Goal: Task Accomplishment & Management: Use online tool/utility

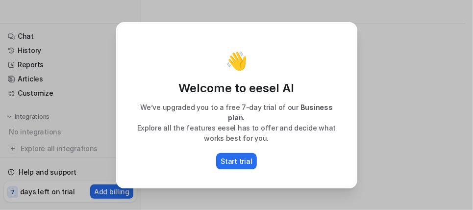
click at [245, 164] on div "👋 Welcome to eesel AI We’ve upgraded you to a free 7-day trial of our Business …" at bounding box center [236, 105] width 239 height 164
click at [255, 153] on button "Start trial" at bounding box center [236, 161] width 41 height 16
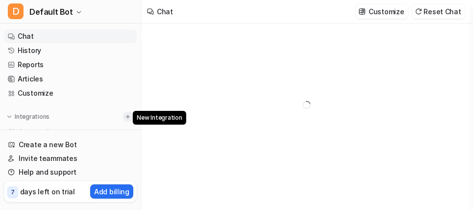
type textarea "**********"
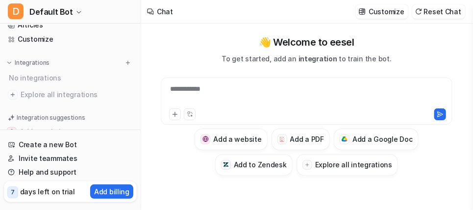
scroll to position [28, 0]
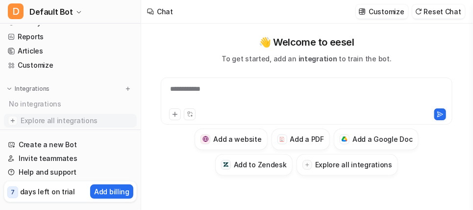
click at [13, 123] on img at bounding box center [13, 121] width 10 height 10
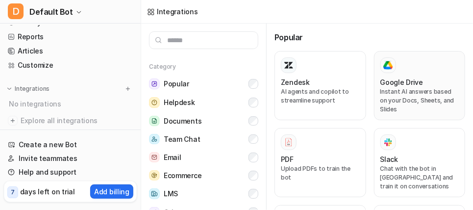
click at [396, 79] on h3 "Google Drive" at bounding box center [402, 82] width 43 height 10
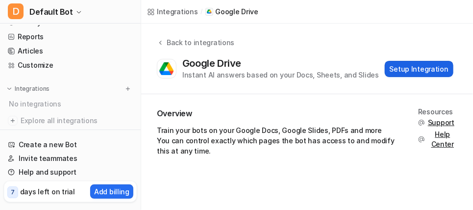
click at [400, 73] on button "Setup Integration" at bounding box center [419, 69] width 69 height 16
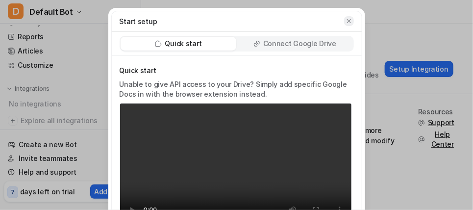
click at [348, 21] on icon "button" at bounding box center [349, 21] width 7 height 7
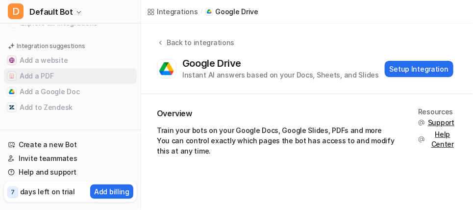
scroll to position [126, 0]
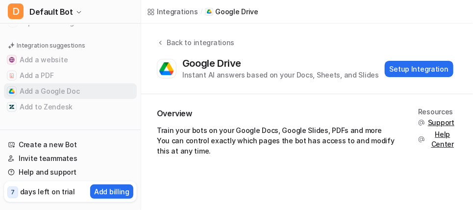
click at [44, 90] on button "Add a Google Doc" at bounding box center [70, 91] width 133 height 16
click at [33, 92] on button "Add a Google Doc" at bounding box center [70, 91] width 133 height 16
click at [14, 91] on img at bounding box center [12, 91] width 6 height 6
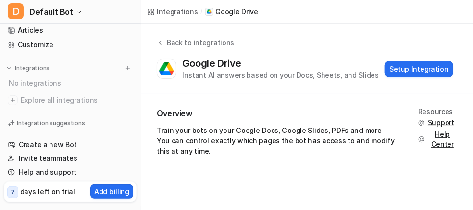
scroll to position [49, 0]
click at [11, 97] on img at bounding box center [13, 100] width 10 height 10
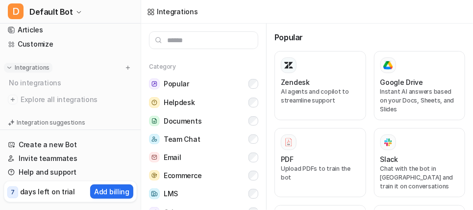
click at [20, 68] on p "Integrations" at bounding box center [32, 68] width 35 height 8
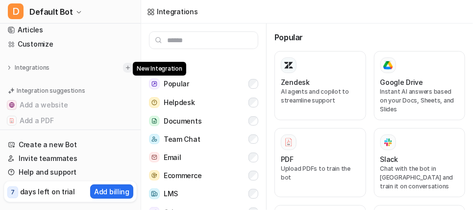
click at [125, 65] on img at bounding box center [128, 67] width 7 height 7
click at [125, 69] on img at bounding box center [128, 67] width 7 height 7
click at [399, 79] on h3 "Google Drive" at bounding box center [402, 82] width 43 height 10
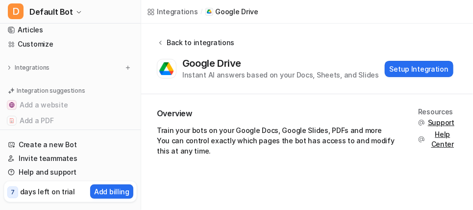
click at [158, 43] on icon at bounding box center [160, 42] width 7 height 7
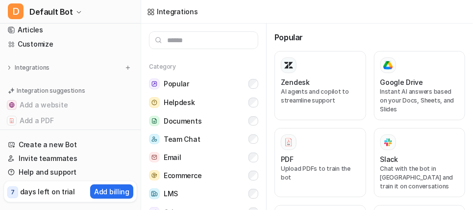
scroll to position [94, 0]
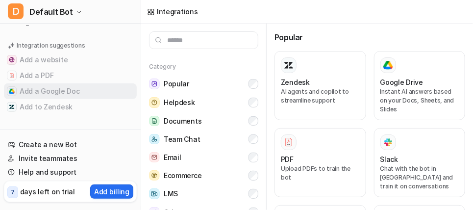
click at [15, 94] on div at bounding box center [12, 91] width 10 height 10
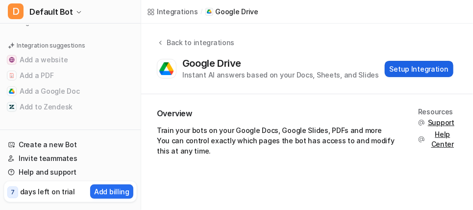
click at [441, 72] on button "Setup Integration" at bounding box center [419, 69] width 69 height 16
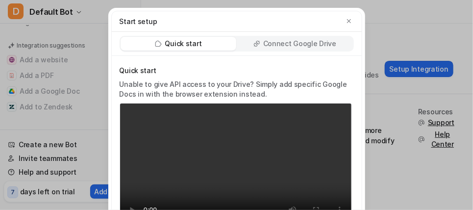
click at [295, 46] on p "Connect Google Drive" at bounding box center [299, 44] width 73 height 10
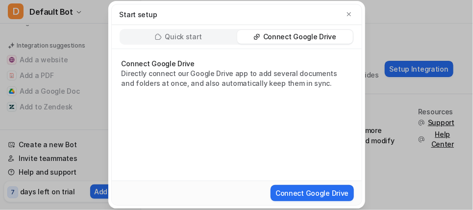
scroll to position [12, 0]
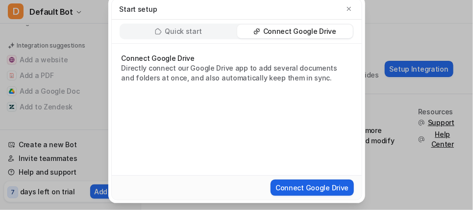
click at [303, 186] on button "Connect Google Drive" at bounding box center [312, 188] width 83 height 16
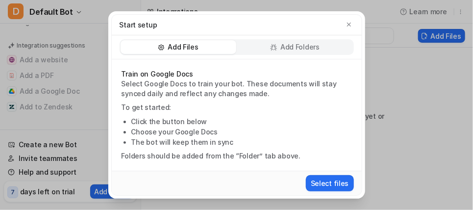
click at [279, 45] on div "Add Folders" at bounding box center [295, 47] width 116 height 14
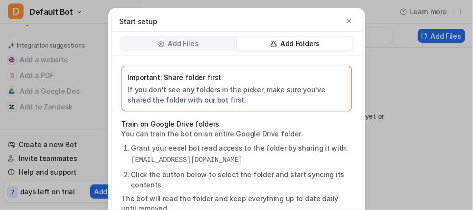
scroll to position [47, 0]
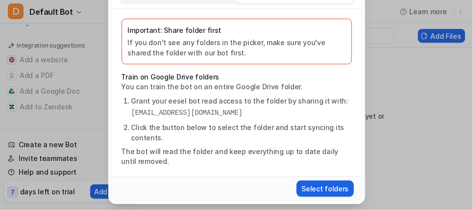
click at [320, 185] on button "Select folders" at bounding box center [325, 189] width 57 height 16
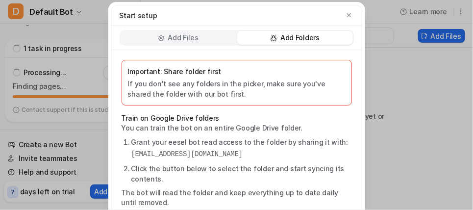
scroll to position [0, 0]
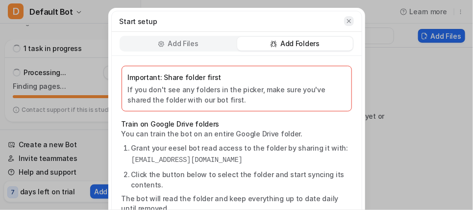
click at [346, 20] on icon "button" at bounding box center [349, 21] width 7 height 7
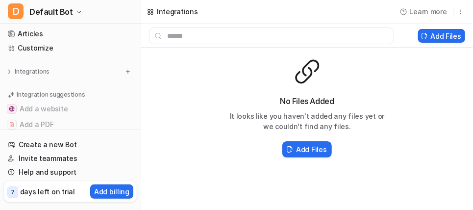
scroll to position [45, 0]
click at [123, 68] on button at bounding box center [128, 72] width 10 height 10
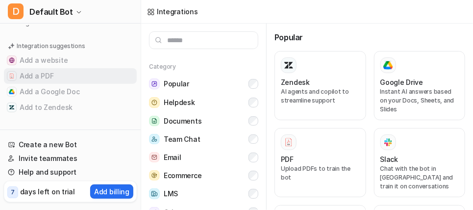
scroll to position [94, 0]
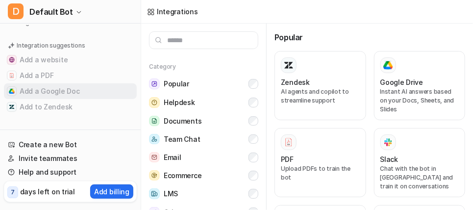
click at [33, 94] on button "Add a Google Doc" at bounding box center [70, 91] width 133 height 16
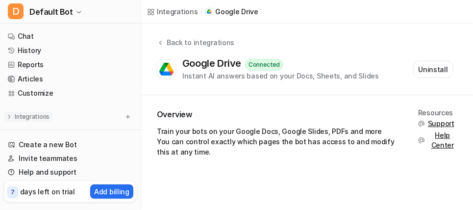
click at [7, 117] on img at bounding box center [9, 116] width 7 height 7
click at [25, 35] on link "Chat" at bounding box center [70, 36] width 133 height 14
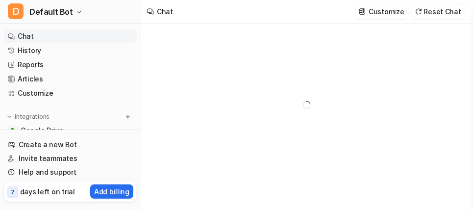
type textarea "**********"
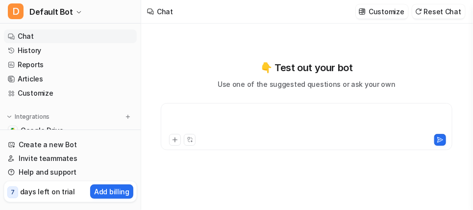
click at [198, 125] on div at bounding box center [306, 120] width 287 height 23
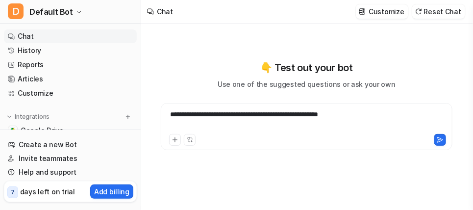
click at [172, 112] on div "**********" at bounding box center [306, 120] width 287 height 23
click at [170, 114] on div "**********" at bounding box center [306, 120] width 287 height 23
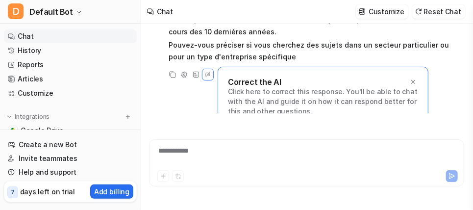
scroll to position [78, 0]
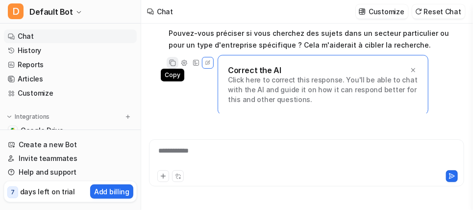
click at [173, 63] on icon at bounding box center [172, 62] width 7 height 7
click at [174, 63] on icon at bounding box center [173, 63] width 10 height 10
click at [193, 63] on icon at bounding box center [196, 63] width 6 height 6
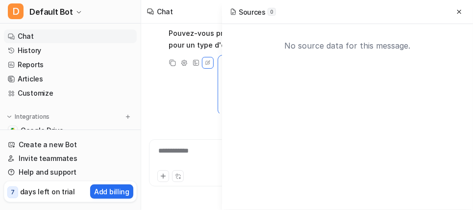
click at [360, 49] on div "No source data for this message." at bounding box center [347, 45] width 235 height 27
click at [459, 7] on button at bounding box center [460, 12] width 12 height 12
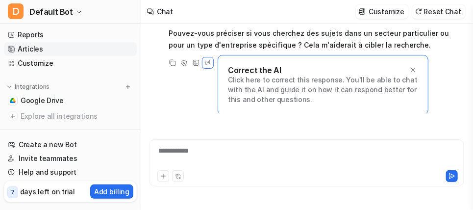
scroll to position [98, 0]
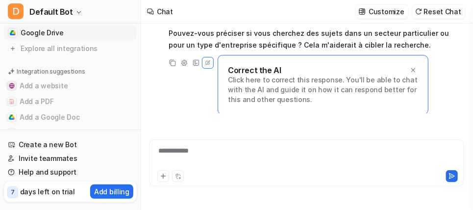
click at [46, 30] on span "Google Drive" at bounding box center [42, 33] width 43 height 10
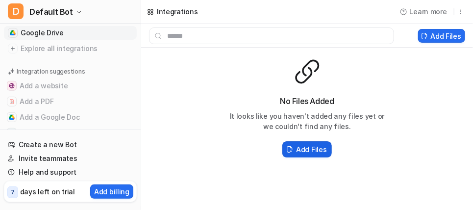
click at [306, 150] on h2 "Add Files" at bounding box center [311, 149] width 30 height 10
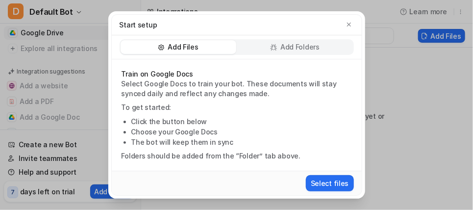
click at [280, 51] on div "Add Folders" at bounding box center [295, 47] width 116 height 14
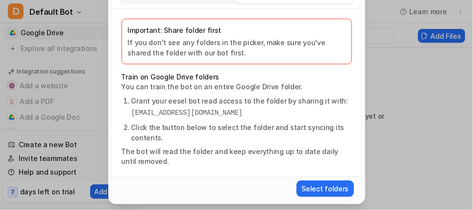
scroll to position [47, 0]
click at [313, 184] on button "Select folders" at bounding box center [325, 189] width 57 height 16
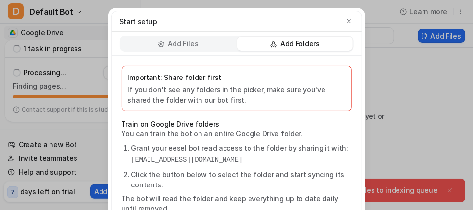
scroll to position [0, 0]
click at [346, 23] on icon "button" at bounding box center [349, 21] width 7 height 7
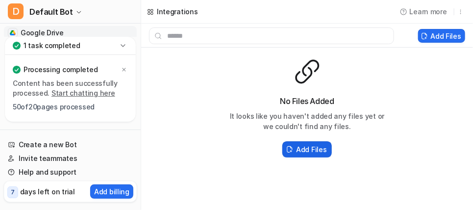
click at [306, 150] on h2 "Add Files" at bounding box center [311, 149] width 30 height 10
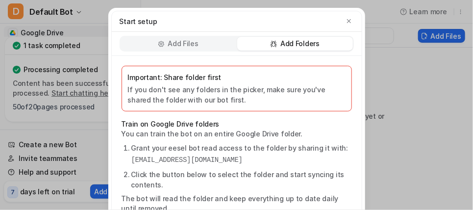
click at [302, 46] on p "Add Folders" at bounding box center [300, 44] width 39 height 10
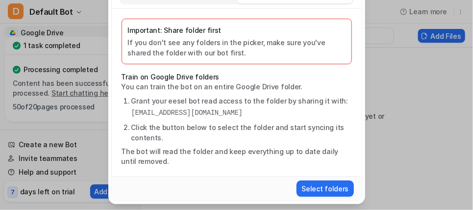
scroll to position [47, 0]
click at [316, 183] on button "Select folders" at bounding box center [325, 189] width 57 height 16
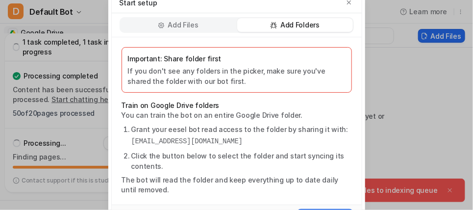
scroll to position [0, 0]
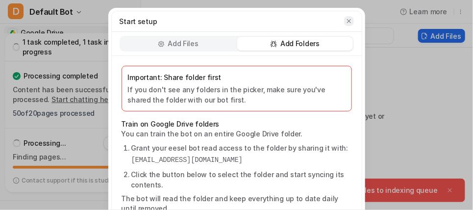
click at [346, 21] on icon "button" at bounding box center [349, 21] width 7 height 7
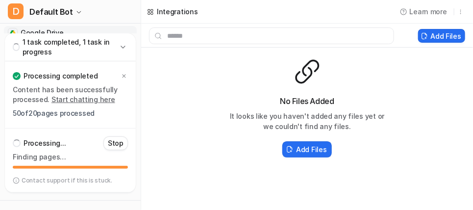
click at [124, 48] on icon at bounding box center [123, 47] width 10 height 10
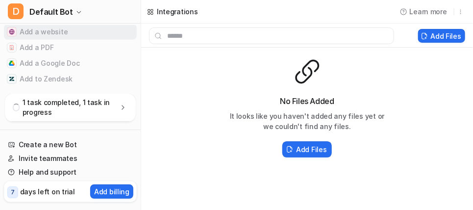
scroll to position [159, 0]
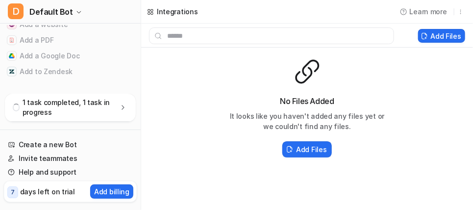
click at [125, 107] on icon at bounding box center [123, 108] width 10 height 10
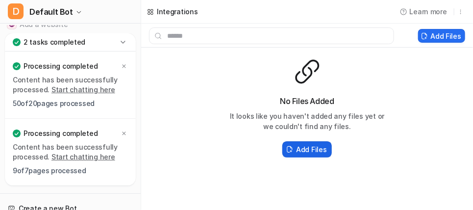
click at [312, 148] on h2 "Add Files" at bounding box center [311, 149] width 30 height 10
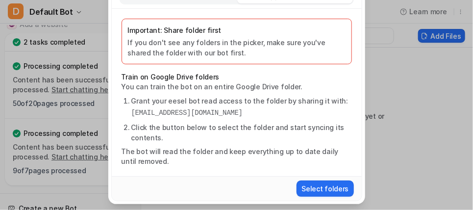
scroll to position [47, 0]
click at [312, 189] on button "Select folders" at bounding box center [325, 189] width 57 height 16
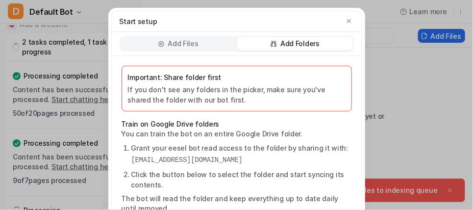
scroll to position [0, 0]
click at [346, 23] on icon "button" at bounding box center [349, 21] width 7 height 7
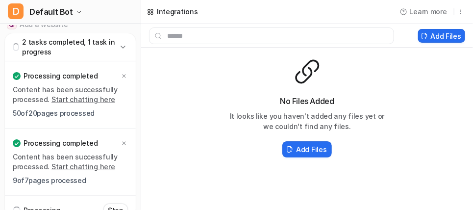
click at [127, 46] on icon at bounding box center [123, 47] width 10 height 10
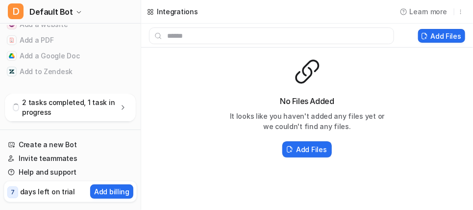
click at [103, 104] on p "2 tasks completed, 1 task in progress" at bounding box center [70, 108] width 96 height 20
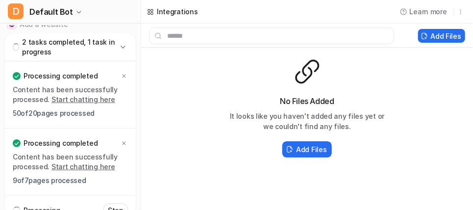
click at [124, 46] on icon at bounding box center [123, 47] width 10 height 10
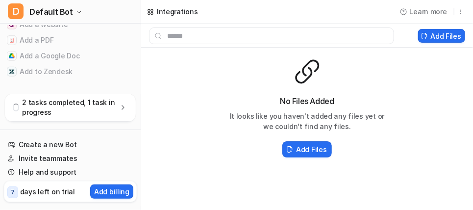
click at [115, 108] on p "2 tasks completed, 1 task in progress" at bounding box center [70, 108] width 96 height 20
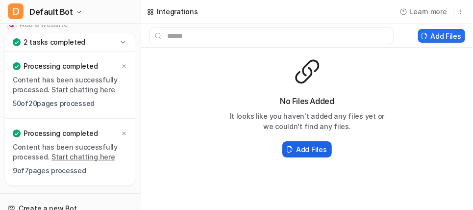
click at [309, 149] on h2 "Add Files" at bounding box center [311, 149] width 30 height 10
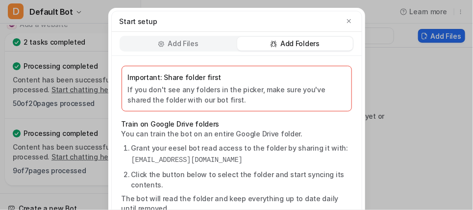
scroll to position [47, 0]
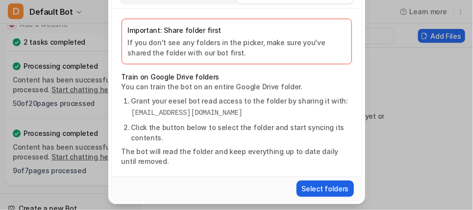
click at [309, 187] on button "Select folders" at bounding box center [325, 189] width 57 height 16
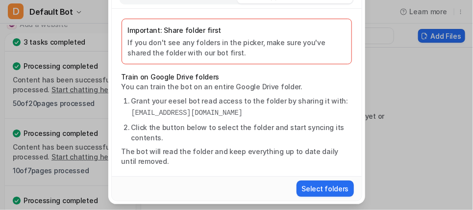
scroll to position [0, 0]
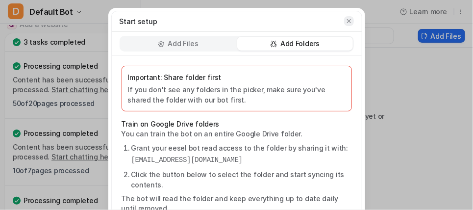
click at [347, 16] on button "button" at bounding box center [349, 21] width 10 height 10
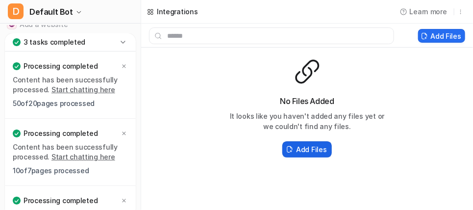
click at [300, 145] on h2 "Add Files" at bounding box center [311, 149] width 30 height 10
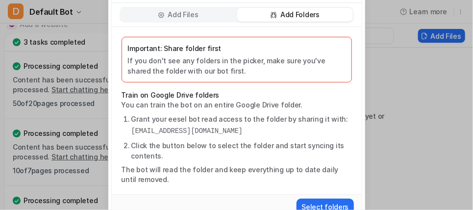
scroll to position [47, 0]
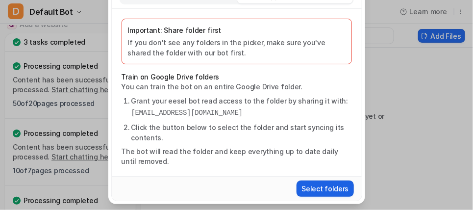
click at [336, 190] on button "Select folders" at bounding box center [325, 189] width 57 height 16
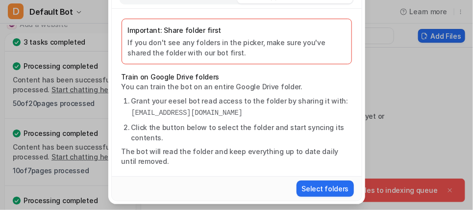
scroll to position [0, 0]
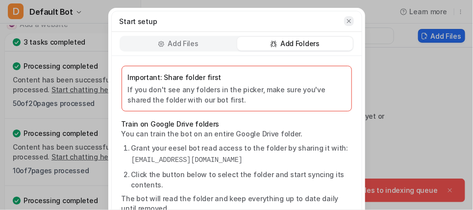
click at [346, 20] on icon "button" at bounding box center [349, 21] width 7 height 7
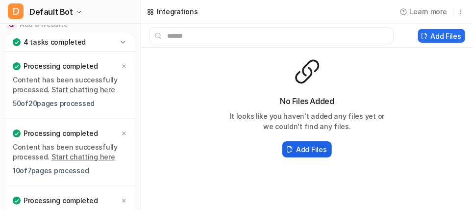
click at [297, 150] on h2 "Add Files" at bounding box center [311, 149] width 30 height 10
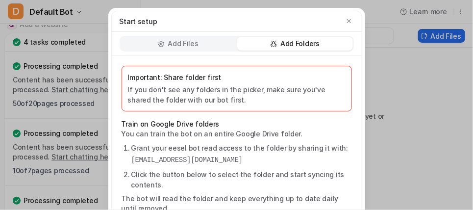
click at [289, 46] on p "Add Folders" at bounding box center [300, 44] width 39 height 10
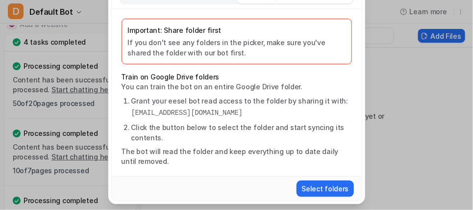
scroll to position [47, 0]
click at [311, 189] on button "Select folders" at bounding box center [325, 189] width 57 height 16
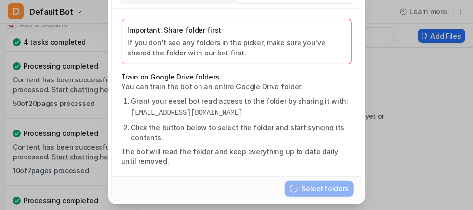
scroll to position [0, 0]
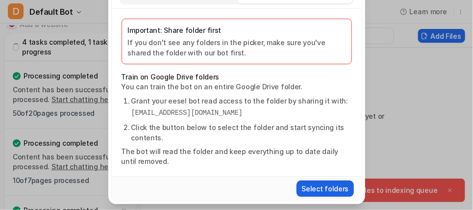
click at [320, 183] on button "Select folders" at bounding box center [325, 189] width 57 height 16
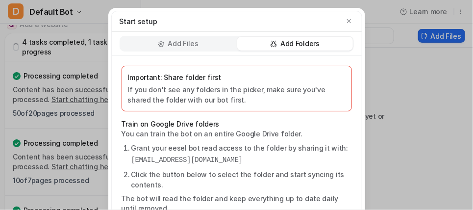
scroll to position [47, 0]
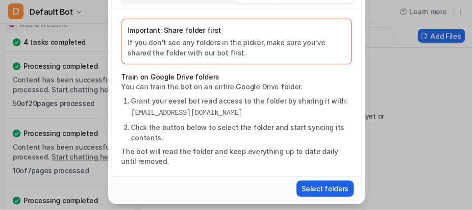
click at [327, 189] on button "Select folders" at bounding box center [325, 189] width 57 height 16
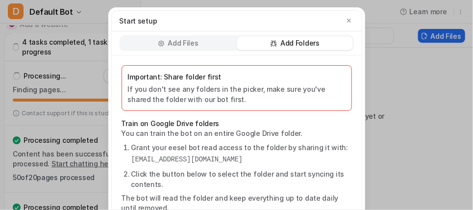
scroll to position [0, 0]
click at [346, 19] on icon "button" at bounding box center [349, 21] width 7 height 7
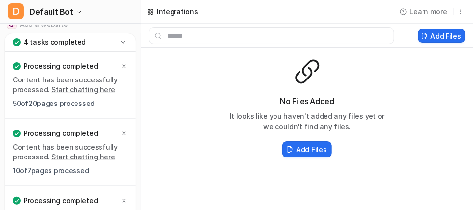
click at [124, 38] on icon at bounding box center [123, 42] width 10 height 10
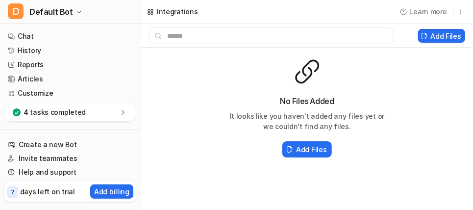
click at [124, 111] on icon at bounding box center [123, 112] width 10 height 10
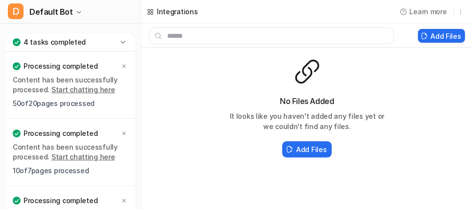
click at [122, 42] on icon at bounding box center [123, 42] width 4 height 2
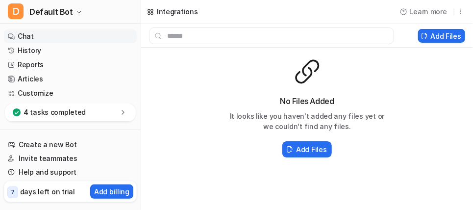
click at [28, 34] on link "Chat" at bounding box center [70, 36] width 133 height 14
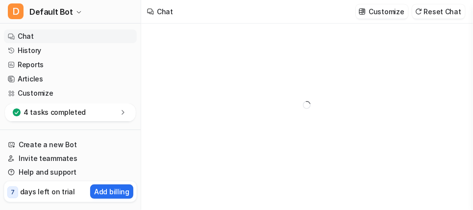
type textarea "**********"
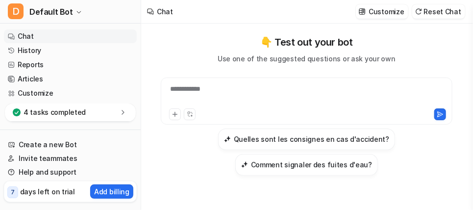
click at [206, 89] on div "**********" at bounding box center [306, 95] width 287 height 23
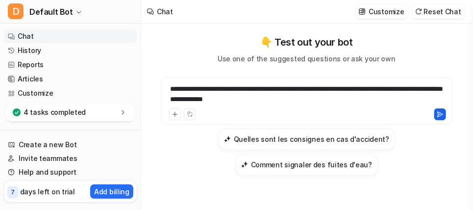
click at [440, 112] on icon at bounding box center [440, 114] width 7 height 7
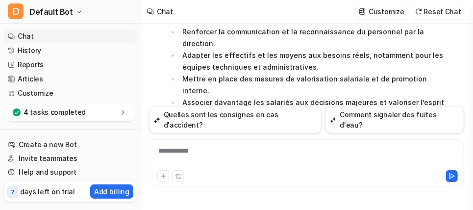
scroll to position [362, 0]
click at [233, 148] on div "**********" at bounding box center [307, 157] width 311 height 23
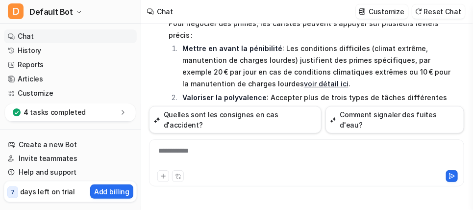
scroll to position [589, 0]
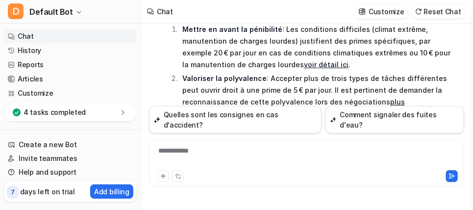
click at [228, 24] on p "Mettre en avant la pénibilité : Les conditions difficiles (climat extrême, manu…" at bounding box center [318, 47] width 273 height 47
click at [304, 60] on link "voir détail ici" at bounding box center [326, 64] width 45 height 8
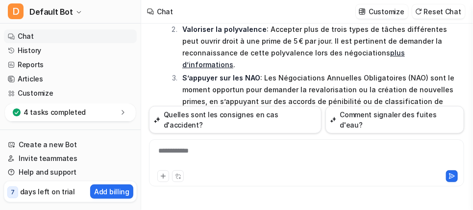
click at [209, 109] on link "exemple ici" at bounding box center [228, 113] width 39 height 8
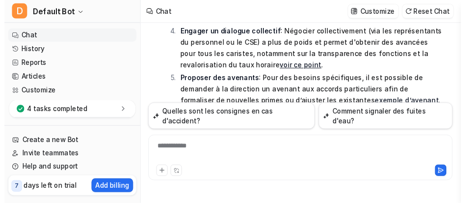
scroll to position [736, 0]
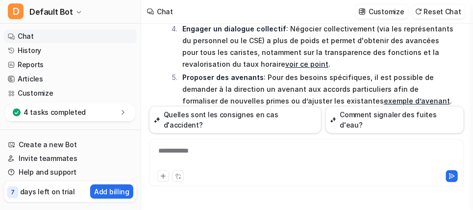
click at [384, 97] on link "exemple d’avenant" at bounding box center [417, 101] width 66 height 8
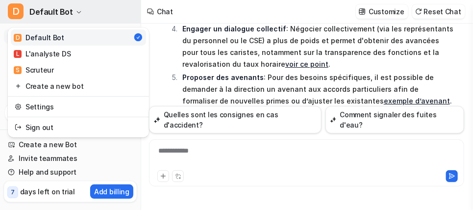
click at [76, 12] on icon "button" at bounding box center [79, 12] width 6 height 6
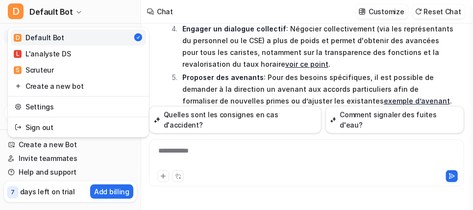
drag, startPoint x: 61, startPoint y: 52, endPoint x: 46, endPoint y: 106, distance: 56.5
click at [46, 106] on link "Settings" at bounding box center [78, 107] width 135 height 16
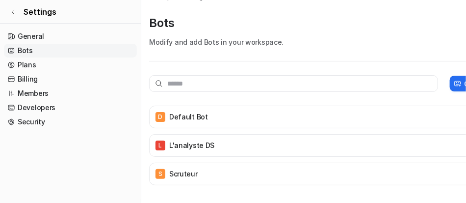
scroll to position [17, 38]
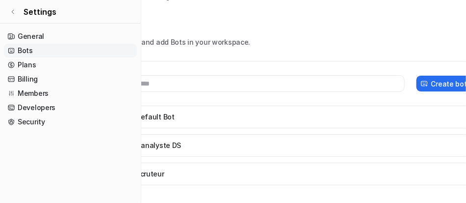
drag, startPoint x: 109, startPoint y: 146, endPoint x: 198, endPoint y: 129, distance: 90.8
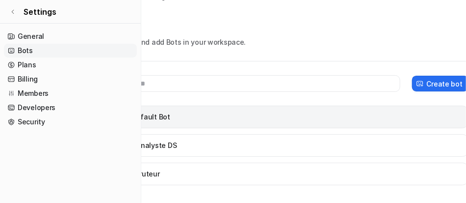
scroll to position [17, 48]
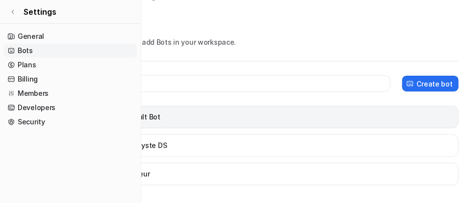
drag, startPoint x: 188, startPoint y: 128, endPoint x: 246, endPoint y: 126, distance: 57.4
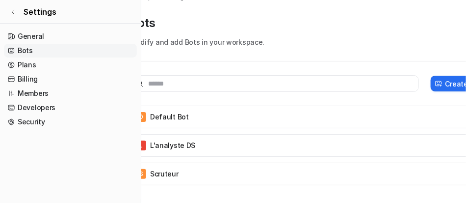
scroll to position [17, 0]
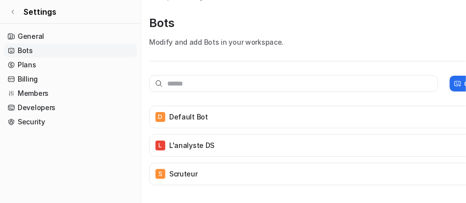
drag, startPoint x: 300, startPoint y: 124, endPoint x: 237, endPoint y: 130, distance: 63.6
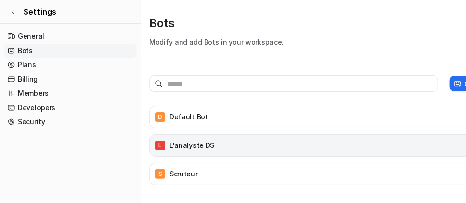
click at [217, 143] on div "L L'analyste DS" at bounding box center [328, 145] width 348 height 14
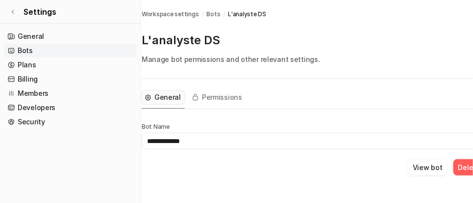
scroll to position [0, 18]
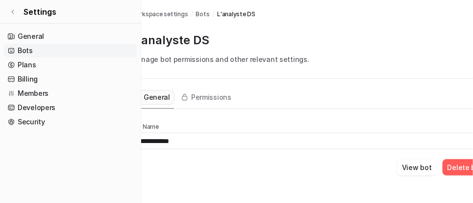
drag, startPoint x: 366, startPoint y: 139, endPoint x: 405, endPoint y: 130, distance: 40.3
click at [454, 164] on button "Delete bot" at bounding box center [465, 167] width 45 height 16
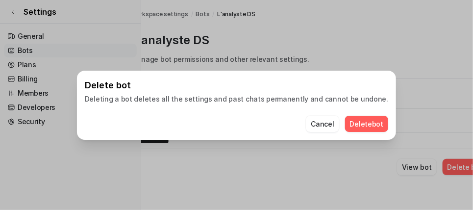
click at [363, 123] on button "Delete bot" at bounding box center [367, 124] width 44 height 16
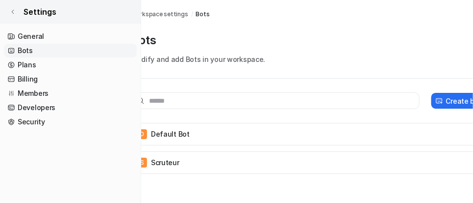
click at [14, 12] on icon at bounding box center [13, 12] width 6 height 6
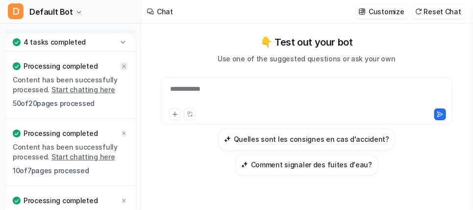
click at [125, 67] on icon at bounding box center [124, 66] width 3 height 3
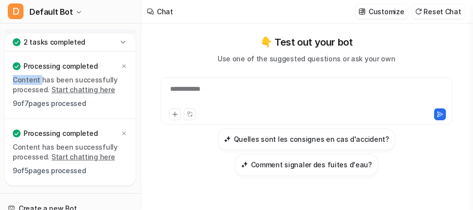
click at [125, 67] on icon at bounding box center [124, 66] width 3 height 3
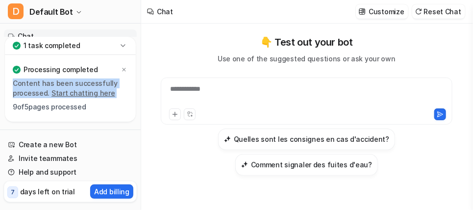
click at [125, 67] on icon at bounding box center [124, 70] width 6 height 6
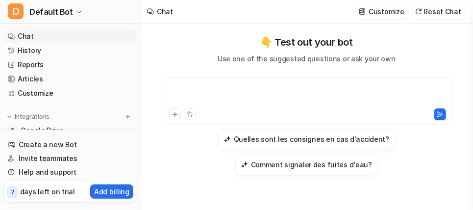
click at [210, 93] on div at bounding box center [306, 95] width 287 height 23
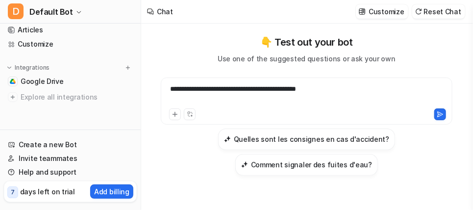
click at [192, 87] on div "**********" at bounding box center [306, 95] width 287 height 23
click at [191, 92] on div "**********" at bounding box center [306, 95] width 287 height 23
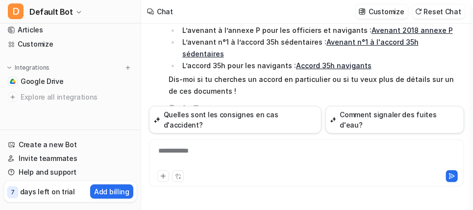
scroll to position [105, 0]
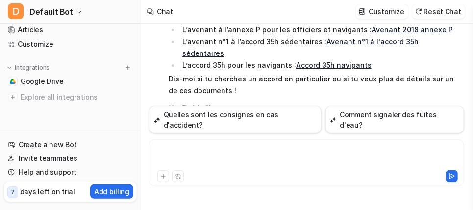
click at [232, 152] on div at bounding box center [307, 157] width 311 height 23
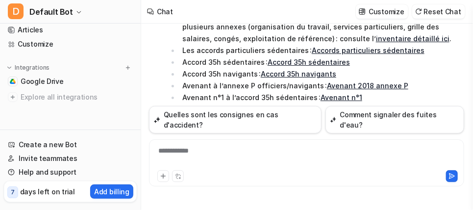
scroll to position [220, 0]
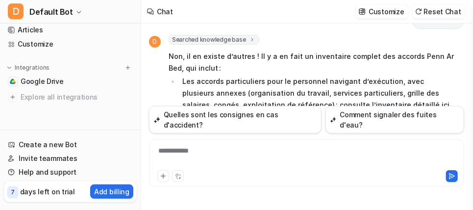
click at [376, 101] on link "inventaire détaillé ici" at bounding box center [413, 105] width 74 height 8
click at [179, 148] on div "**********" at bounding box center [307, 157] width 311 height 23
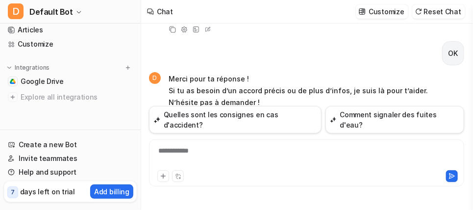
scroll to position [408, 0]
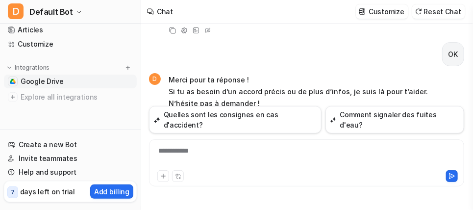
click at [39, 84] on span "Google Drive" at bounding box center [42, 82] width 43 height 10
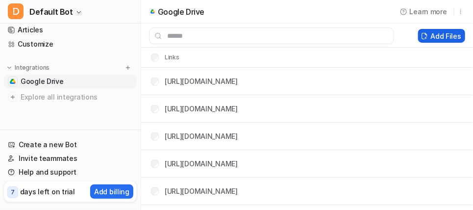
click at [423, 35] on button "Add Files" at bounding box center [441, 36] width 47 height 14
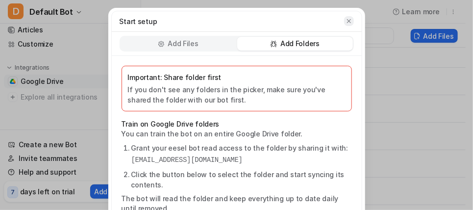
click at [346, 22] on icon "button" at bounding box center [349, 21] width 7 height 7
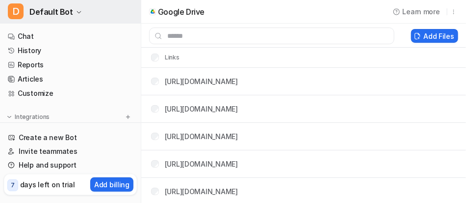
click at [48, 12] on span "Default Bot" at bounding box center [51, 12] width 44 height 14
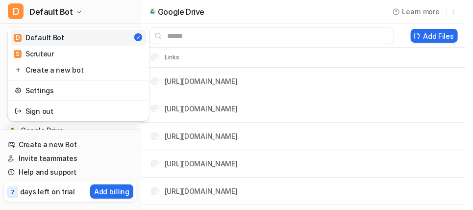
click at [33, 33] on div "D Default Bot" at bounding box center [39, 37] width 51 height 10
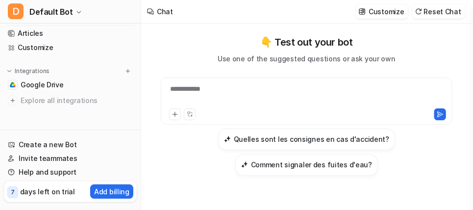
scroll to position [50, 0]
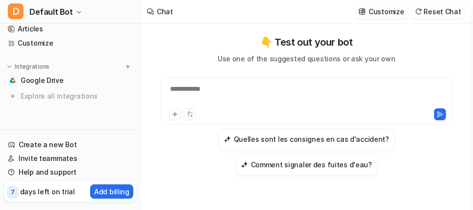
click at [210, 82] on div "**********" at bounding box center [307, 101] width 292 height 47
click at [205, 93] on div at bounding box center [306, 95] width 287 height 23
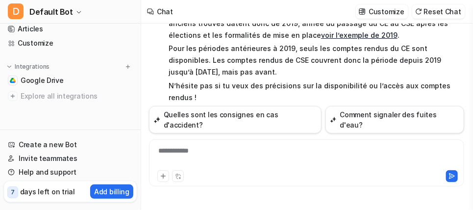
scroll to position [129, 0]
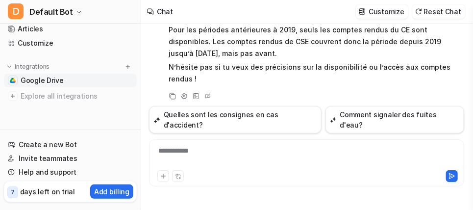
click at [52, 83] on span "Google Drive" at bounding box center [42, 81] width 43 height 10
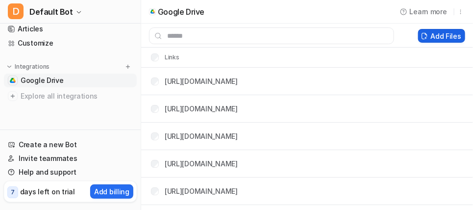
click at [425, 37] on button "Add Files" at bounding box center [441, 36] width 47 height 14
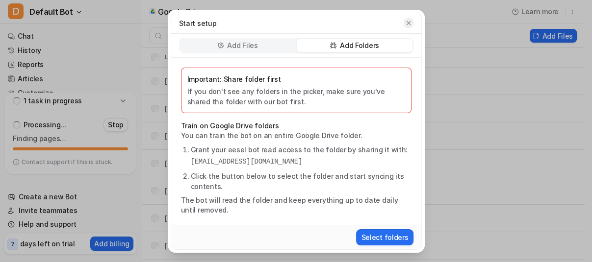
click at [410, 23] on icon "button" at bounding box center [408, 23] width 7 height 7
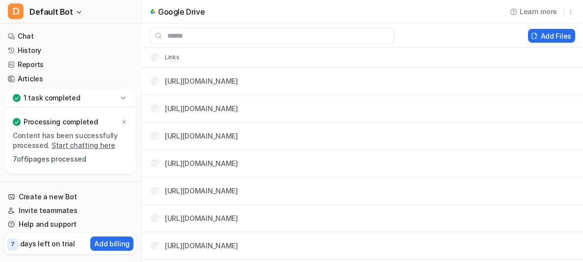
click at [122, 97] on icon at bounding box center [123, 98] width 10 height 10
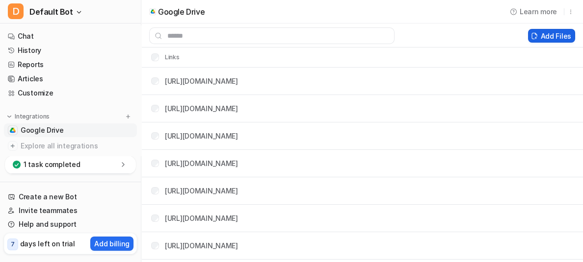
click at [473, 37] on icon at bounding box center [535, 37] width 0 height 2
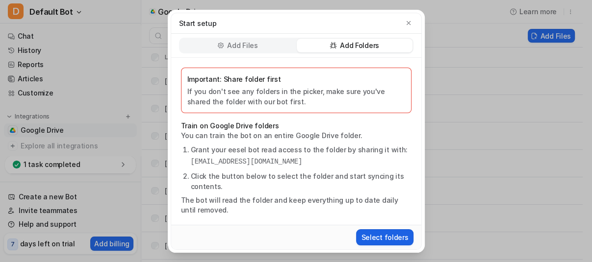
click at [395, 209] on button "Select folders" at bounding box center [384, 238] width 57 height 16
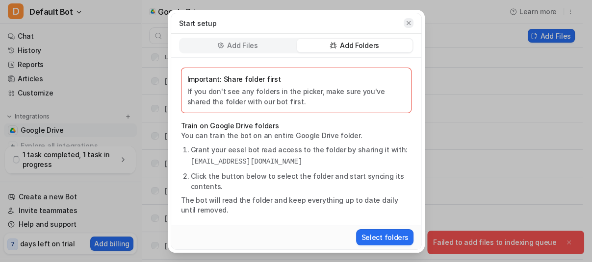
click at [409, 24] on icon "button" at bounding box center [408, 23] width 7 height 7
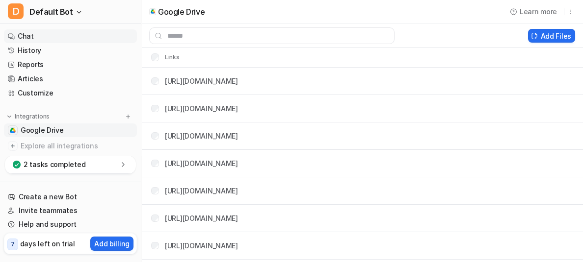
click at [58, 36] on link "Chat" at bounding box center [70, 36] width 133 height 14
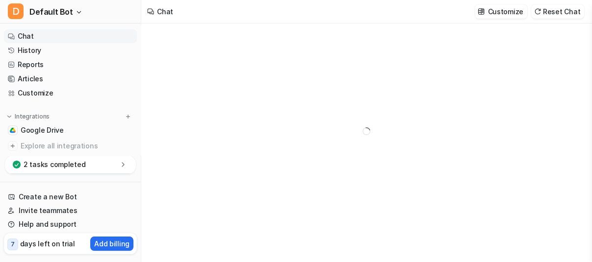
type textarea "**********"
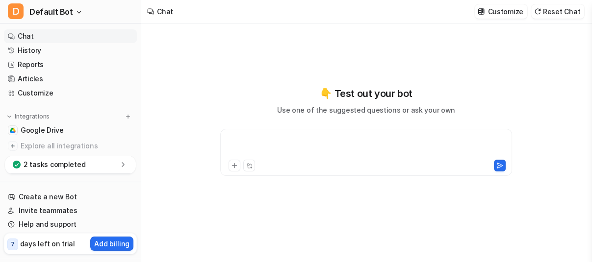
click at [326, 153] on div at bounding box center [366, 146] width 287 height 23
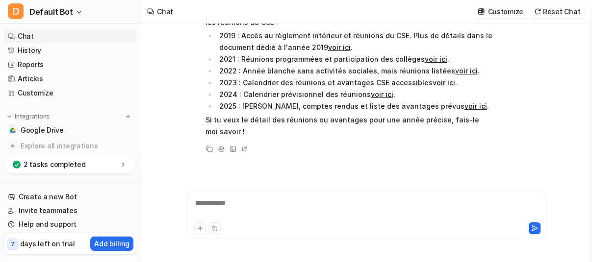
scroll to position [77, 0]
click at [251, 209] on div at bounding box center [366, 209] width 357 height 23
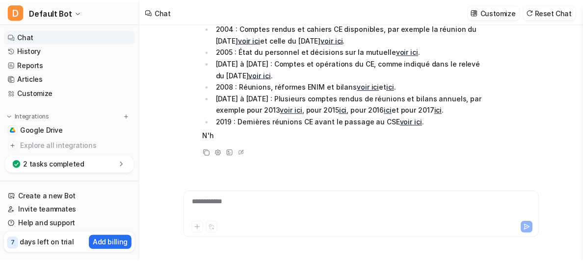
scroll to position [312, 0]
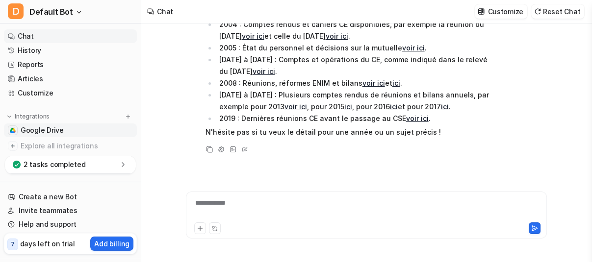
click at [59, 133] on span "Google Drive" at bounding box center [42, 131] width 43 height 10
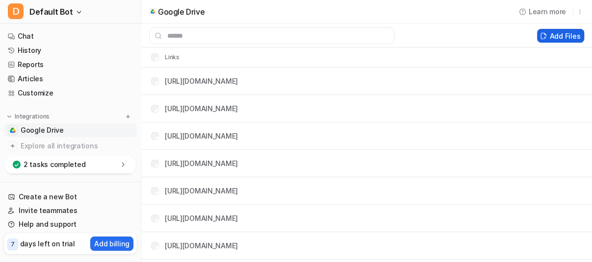
click at [473, 35] on icon at bounding box center [543, 35] width 7 height 7
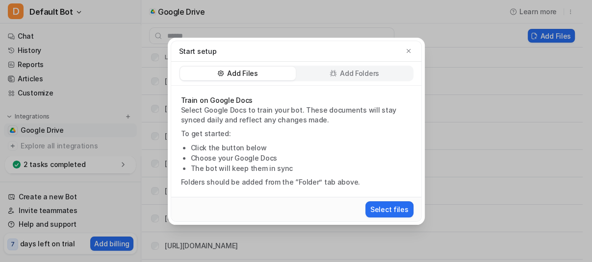
click at [348, 69] on p "Add Folders" at bounding box center [359, 74] width 39 height 10
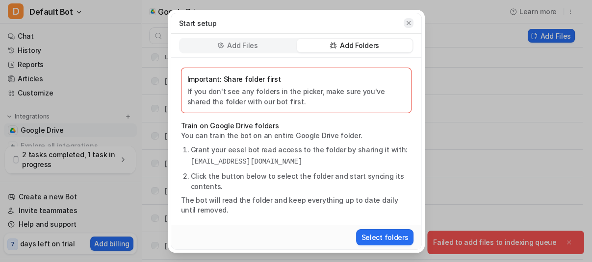
click at [408, 25] on icon "button" at bounding box center [408, 23] width 7 height 7
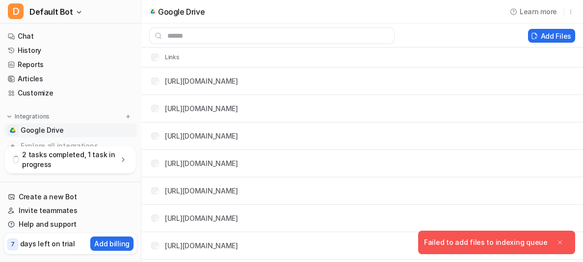
click at [121, 159] on icon at bounding box center [123, 160] width 10 height 10
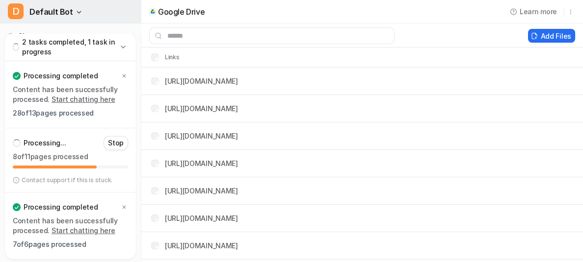
click at [79, 8] on button "D Default Bot" at bounding box center [70, 12] width 141 height 24
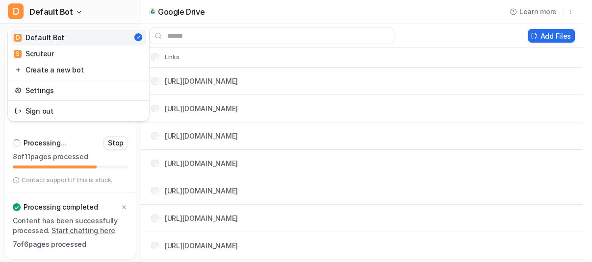
click at [473, 23] on div "D Default Bot D Default Bot S Scruteur Create a new bot Settings Sign out Chat …" at bounding box center [291, 131] width 583 height 262
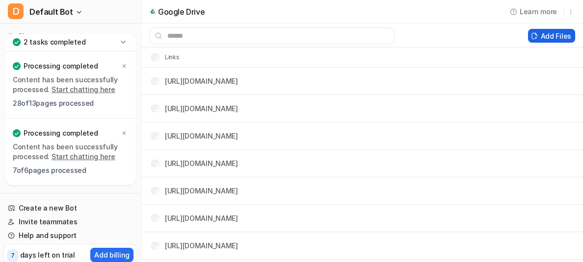
click at [473, 39] on button "Add Files" at bounding box center [551, 36] width 47 height 14
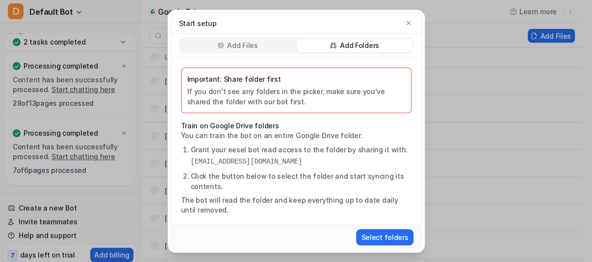
click at [379, 45] on div "Add Folders" at bounding box center [355, 46] width 116 height 14
click at [371, 209] on button "Select folders" at bounding box center [384, 238] width 57 height 16
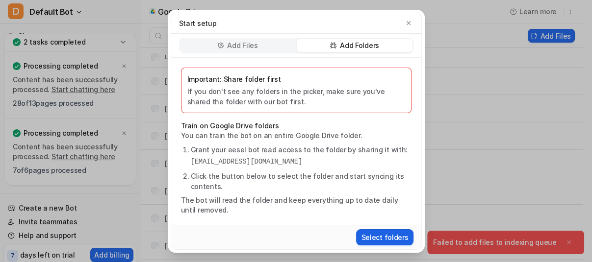
click at [380, 209] on button "Select folders" at bounding box center [384, 238] width 57 height 16
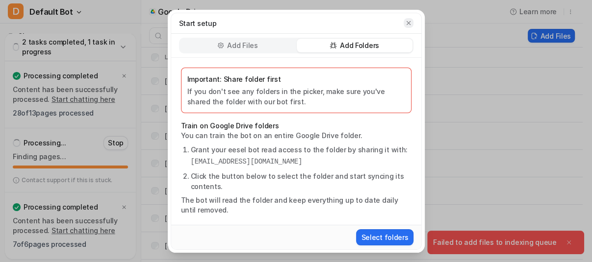
click at [408, 23] on icon "button" at bounding box center [408, 23] width 4 height 4
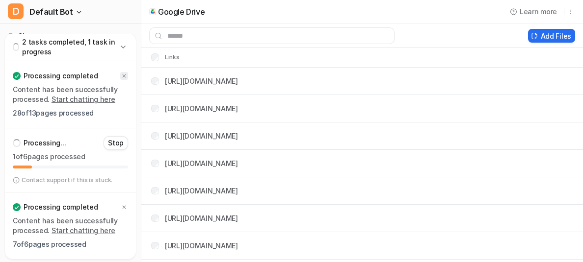
click at [122, 76] on icon at bounding box center [124, 76] width 6 height 6
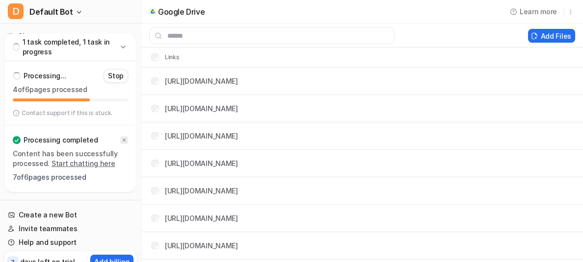
click at [124, 139] on icon at bounding box center [124, 140] width 6 height 6
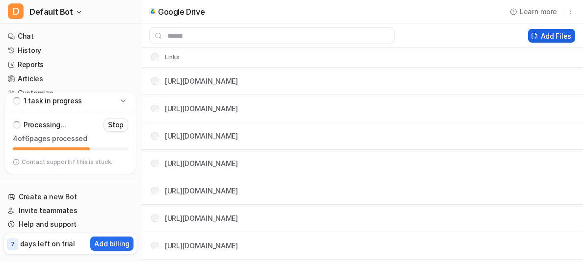
click at [473, 36] on icon at bounding box center [534, 35] width 7 height 7
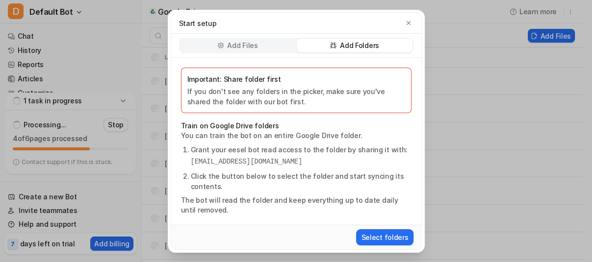
click at [344, 41] on p "Add Folders" at bounding box center [359, 46] width 39 height 10
click at [372, 209] on button "Select folders" at bounding box center [384, 238] width 57 height 16
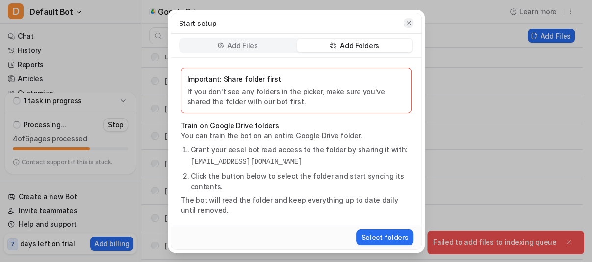
click at [407, 23] on icon "button" at bounding box center [408, 23] width 7 height 7
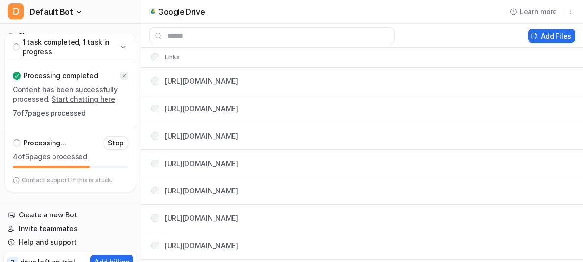
click at [125, 75] on icon at bounding box center [124, 76] width 3 height 3
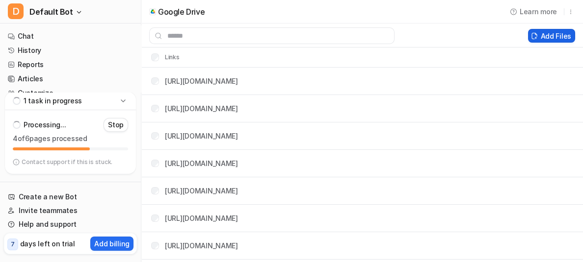
click at [473, 39] on button "Add Files" at bounding box center [551, 36] width 47 height 14
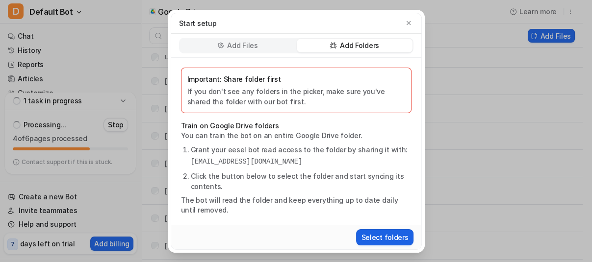
click at [388, 209] on button "Select folders" at bounding box center [384, 238] width 57 height 16
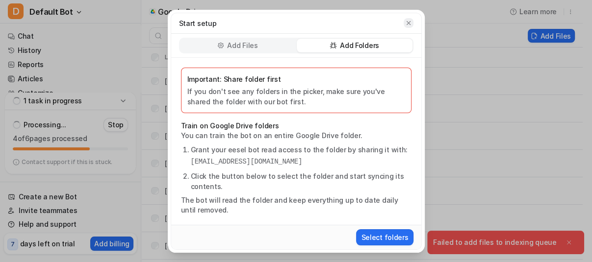
click at [407, 23] on icon "button" at bounding box center [408, 23] width 7 height 7
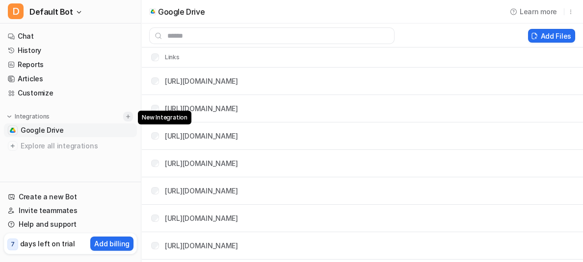
click at [127, 118] on img at bounding box center [128, 116] width 7 height 7
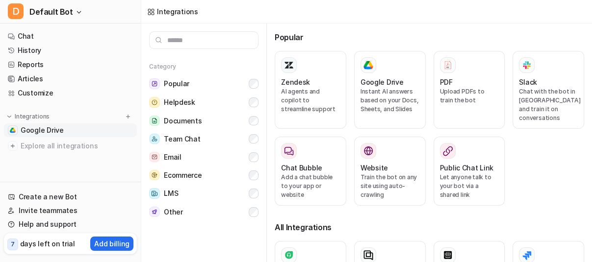
click at [54, 131] on span "Google Drive" at bounding box center [42, 131] width 43 height 10
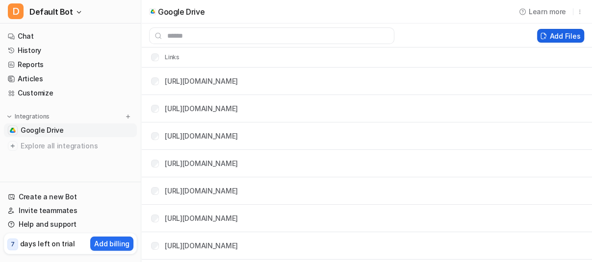
click at [473, 39] on button "Add Files" at bounding box center [560, 36] width 47 height 14
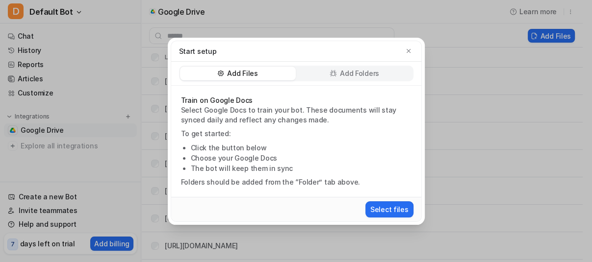
click at [342, 72] on p "Add Folders" at bounding box center [359, 74] width 39 height 10
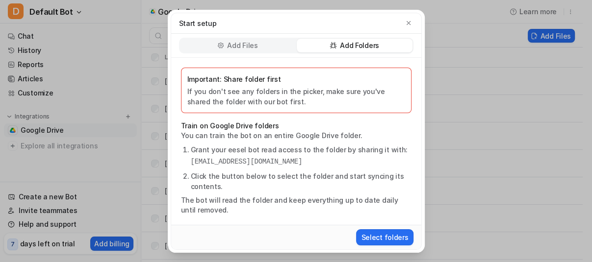
click at [387, 209] on button "Select folders" at bounding box center [384, 238] width 57 height 16
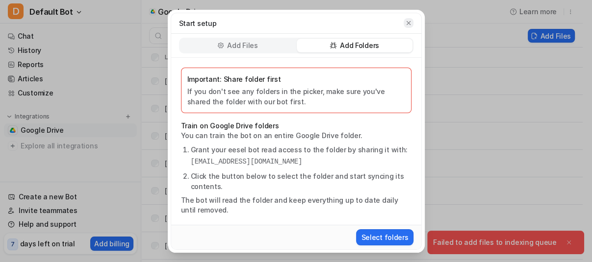
click at [411, 20] on icon "button" at bounding box center [408, 23] width 7 height 7
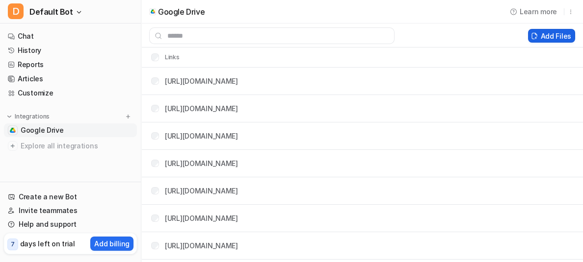
click at [473, 31] on button "Add Files" at bounding box center [551, 36] width 47 height 14
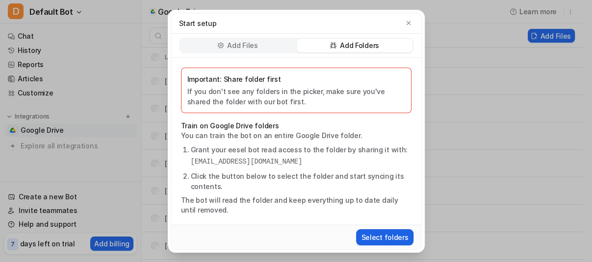
click at [383, 209] on button "Select folders" at bounding box center [384, 238] width 57 height 16
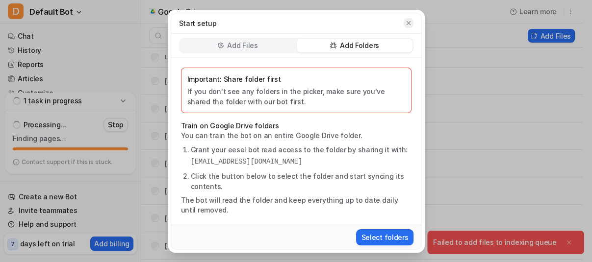
click at [405, 22] on icon "button" at bounding box center [408, 23] width 7 height 7
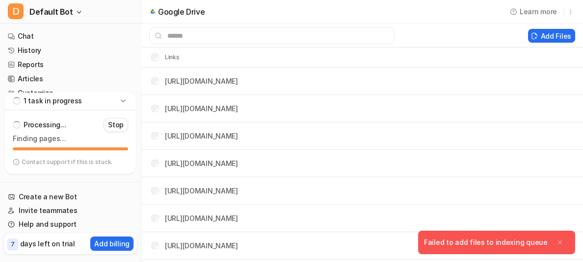
click at [473, 27] on div "Add Files" at bounding box center [361, 35] width 441 height 17
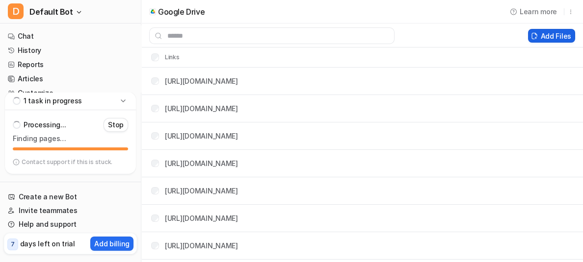
click at [473, 29] on button "Add Files" at bounding box center [551, 36] width 47 height 14
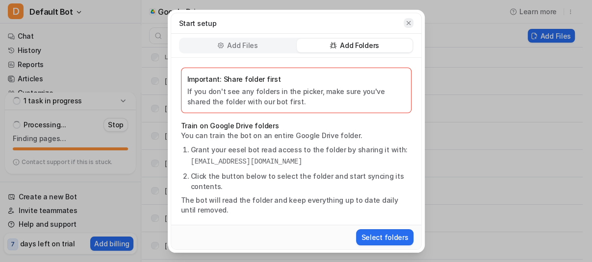
click at [412, 20] on button "button" at bounding box center [409, 23] width 10 height 10
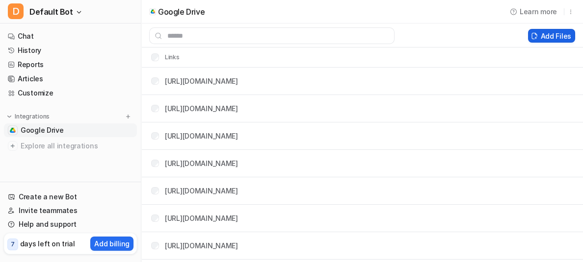
click at [473, 41] on button "Add Files" at bounding box center [551, 36] width 47 height 14
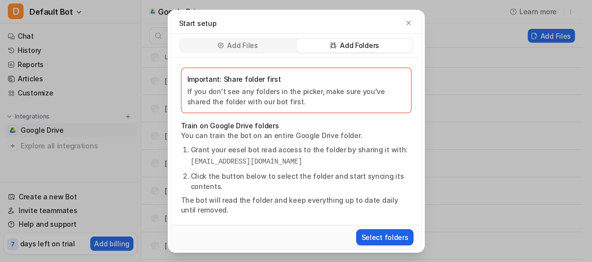
click at [376, 209] on button "Select folders" at bounding box center [384, 238] width 57 height 16
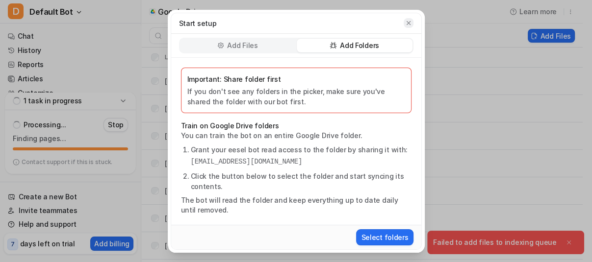
click at [406, 26] on icon "button" at bounding box center [408, 23] width 7 height 7
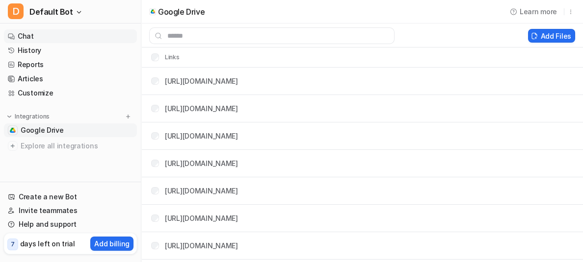
click at [39, 41] on link "Chat" at bounding box center [70, 36] width 133 height 14
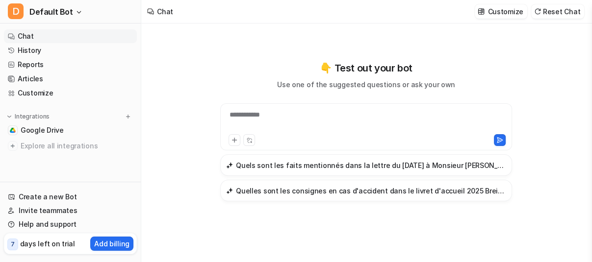
type textarea "**********"
click at [253, 109] on div "**********" at bounding box center [366, 127] width 292 height 47
click at [253, 113] on div at bounding box center [366, 121] width 287 height 23
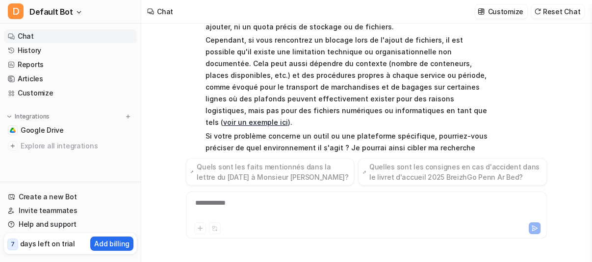
scroll to position [107, 0]
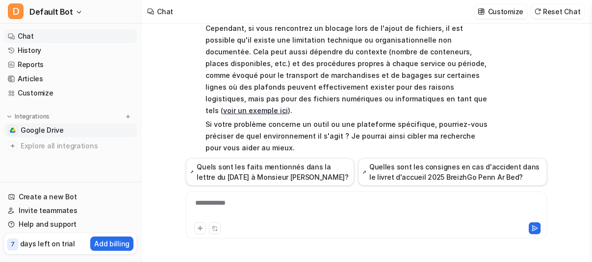
click at [52, 136] on link "Google Drive" at bounding box center [70, 131] width 133 height 14
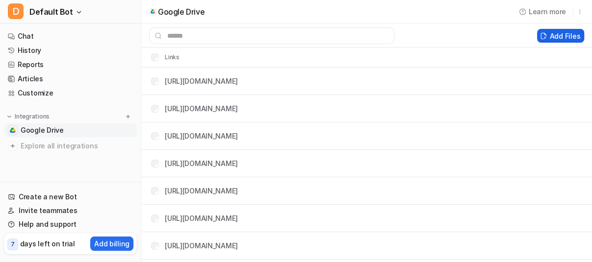
click at [473, 37] on icon at bounding box center [543, 35] width 7 height 7
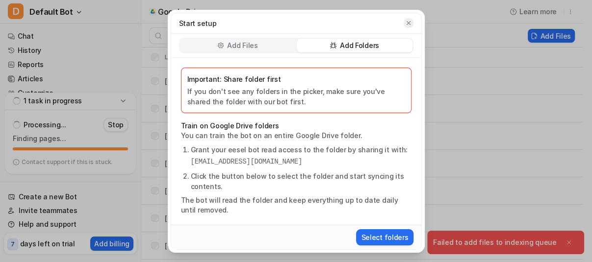
click at [411, 27] on button "button" at bounding box center [409, 23] width 10 height 10
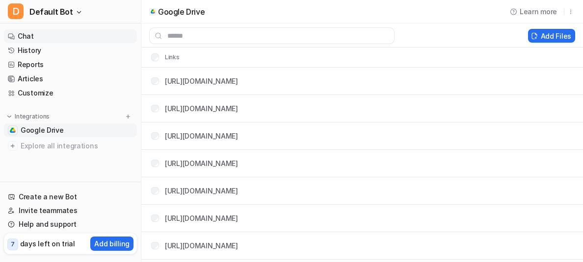
click at [35, 36] on link "Chat" at bounding box center [70, 36] width 133 height 14
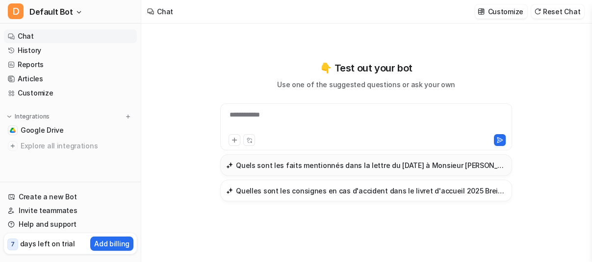
click at [325, 168] on h3 "Quels sont les faits mentionnés dans la lettre du [DATE] à Monsieur [PERSON_NAM…" at bounding box center [371, 165] width 270 height 10
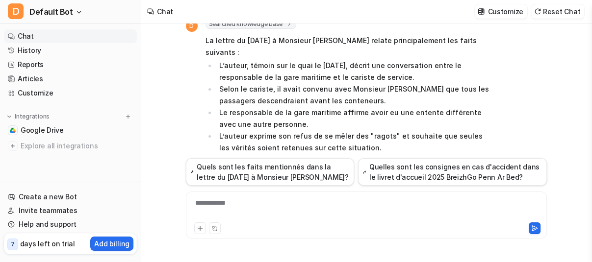
scroll to position [61, 0]
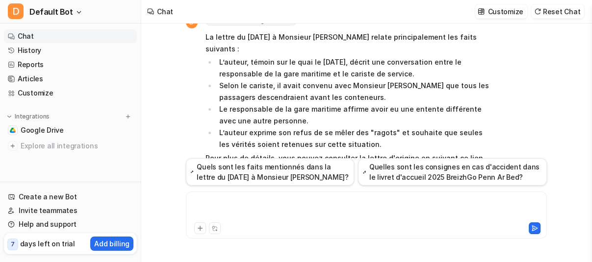
click at [296, 198] on div at bounding box center [366, 209] width 357 height 23
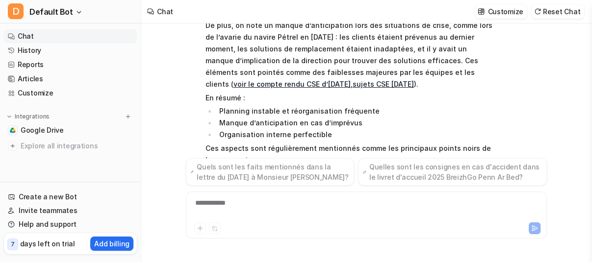
scroll to position [370, 0]
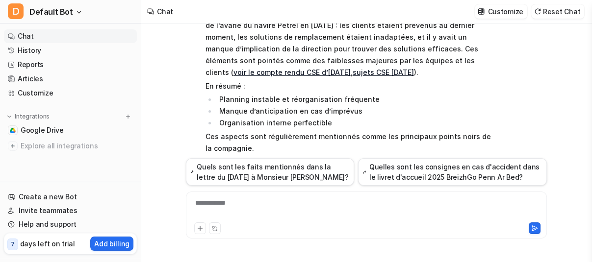
click at [296, 198] on div "**********" at bounding box center [366, 209] width 357 height 23
click at [257, 196] on div "**********" at bounding box center [366, 215] width 361 height 47
click at [253, 201] on div "**********" at bounding box center [366, 209] width 357 height 23
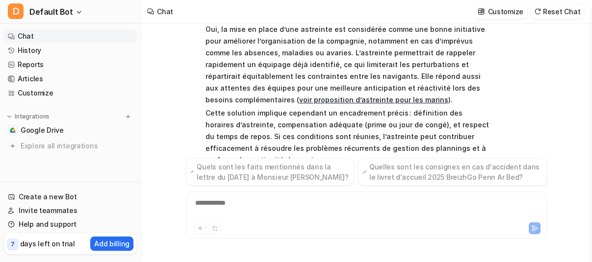
scroll to position [582, 0]
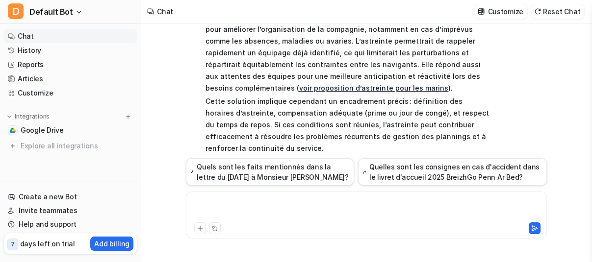
click at [260, 206] on div at bounding box center [366, 209] width 357 height 23
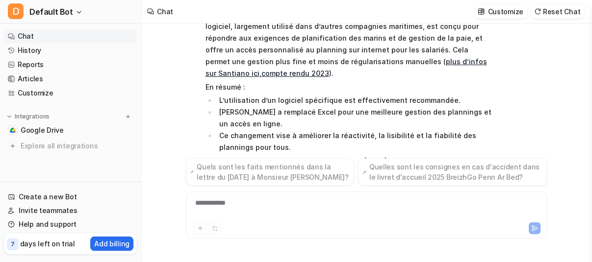
scroll to position [855, 0]
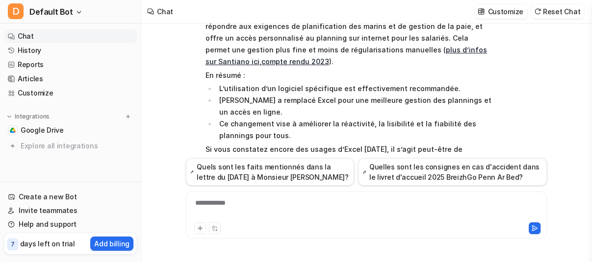
click at [369, 209] on div "**********" at bounding box center [366, 209] width 357 height 23
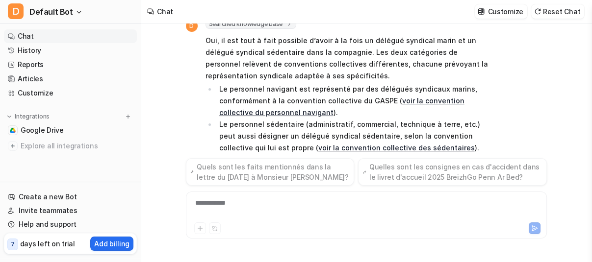
scroll to position [1091, 0]
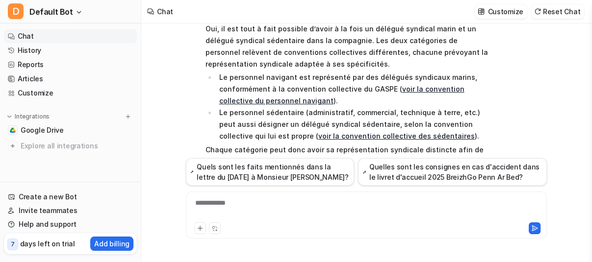
click at [288, 201] on div "**********" at bounding box center [366, 209] width 357 height 23
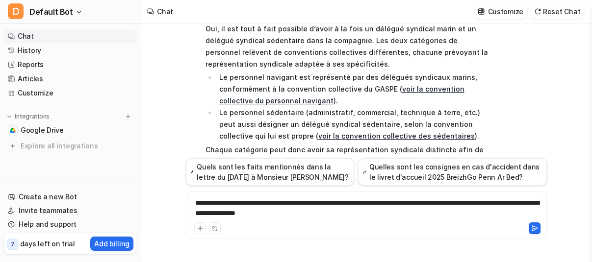
click at [366, 209] on div "**********" at bounding box center [366, 209] width 357 height 23
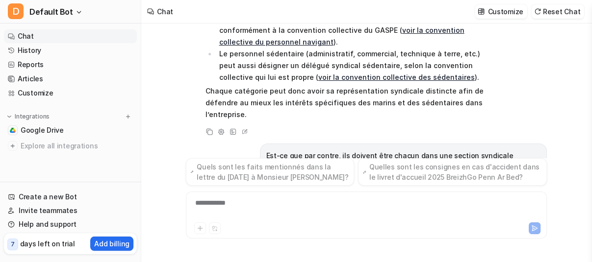
scroll to position [1167, 0]
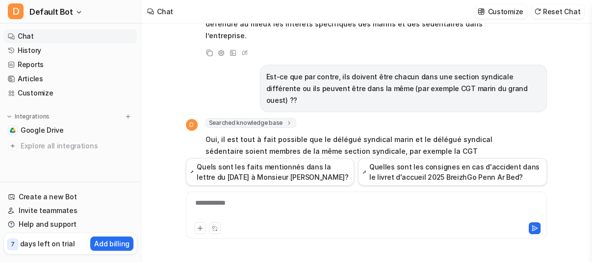
scroll to position [1229, 0]
click at [269, 209] on div at bounding box center [366, 209] width 357 height 23
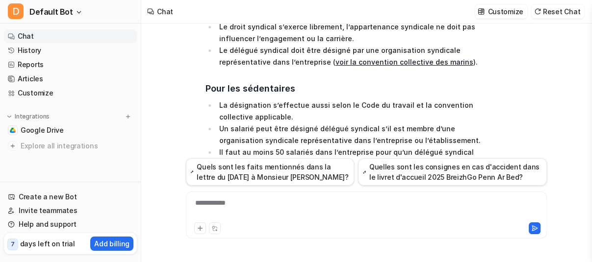
scroll to position [1794, 0]
